Goal: Information Seeking & Learning: Learn about a topic

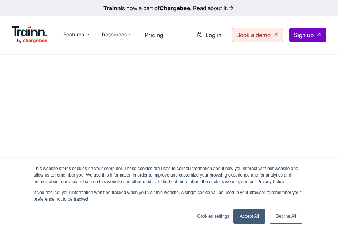
scroll to position [147, 0]
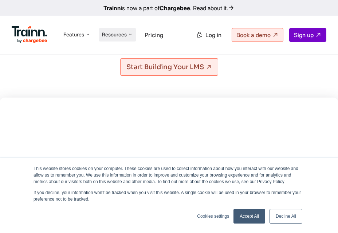
click at [107, 36] on span "Resources" at bounding box center [114, 34] width 25 height 7
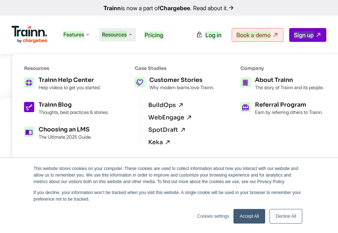
click at [60, 104] on h5 "Trainn Blog" at bounding box center [74, 105] width 70 height 6
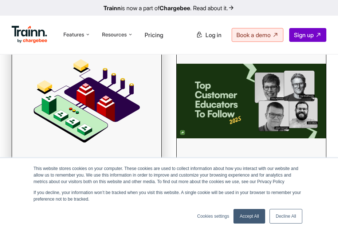
scroll to position [208, 0]
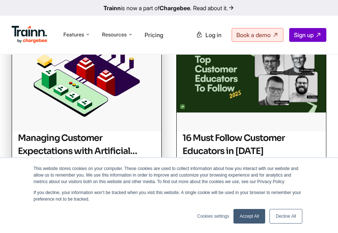
click at [67, 139] on h2 "Managing Customer Expectations with Artificial Intelligence in a 24/7 World" at bounding box center [87, 144] width 138 height 26
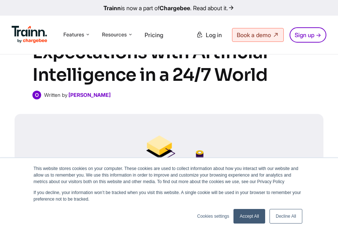
scroll to position [86, 0]
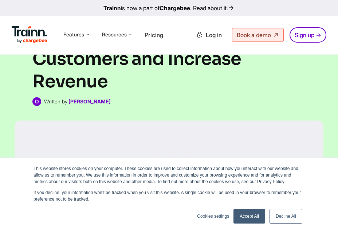
scroll to position [92, 0]
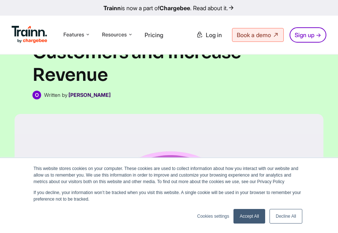
click at [83, 94] on b "[PERSON_NAME]" at bounding box center [89, 95] width 42 height 6
